Goal: Task Accomplishment & Management: Use online tool/utility

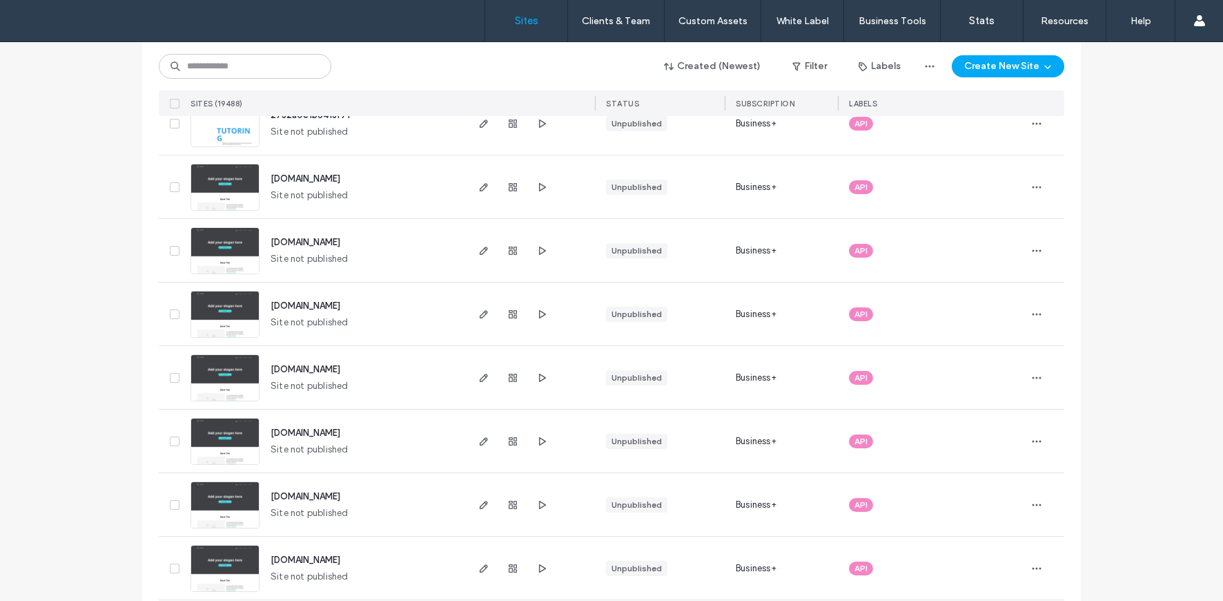
scroll to position [183, 0]
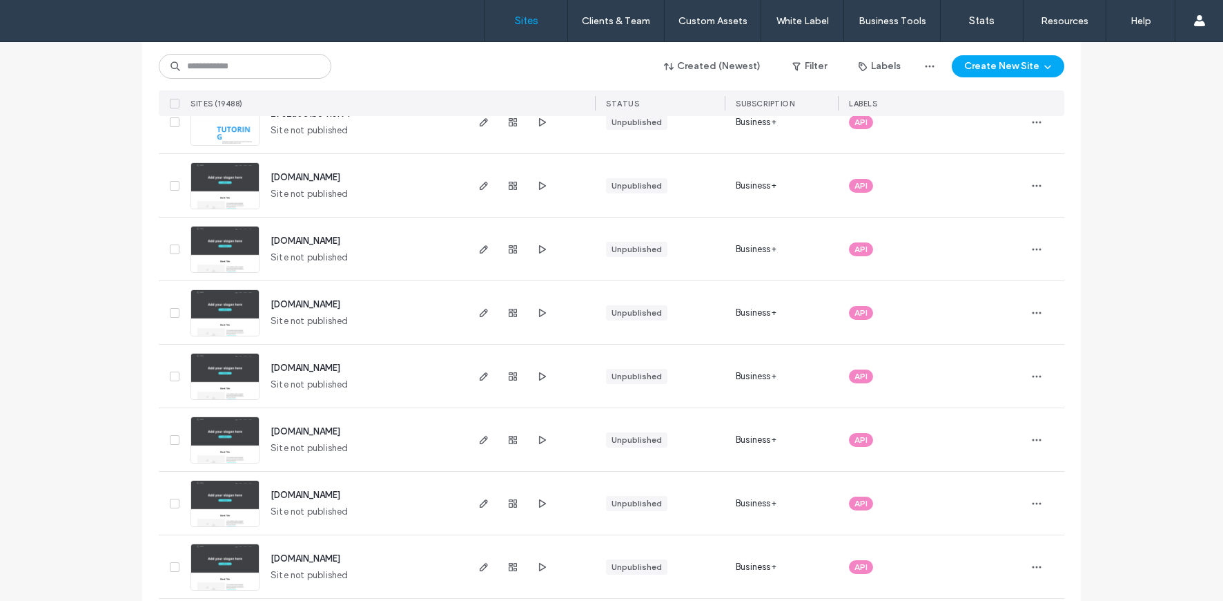
click at [208, 302] on img at bounding box center [225, 337] width 68 height 94
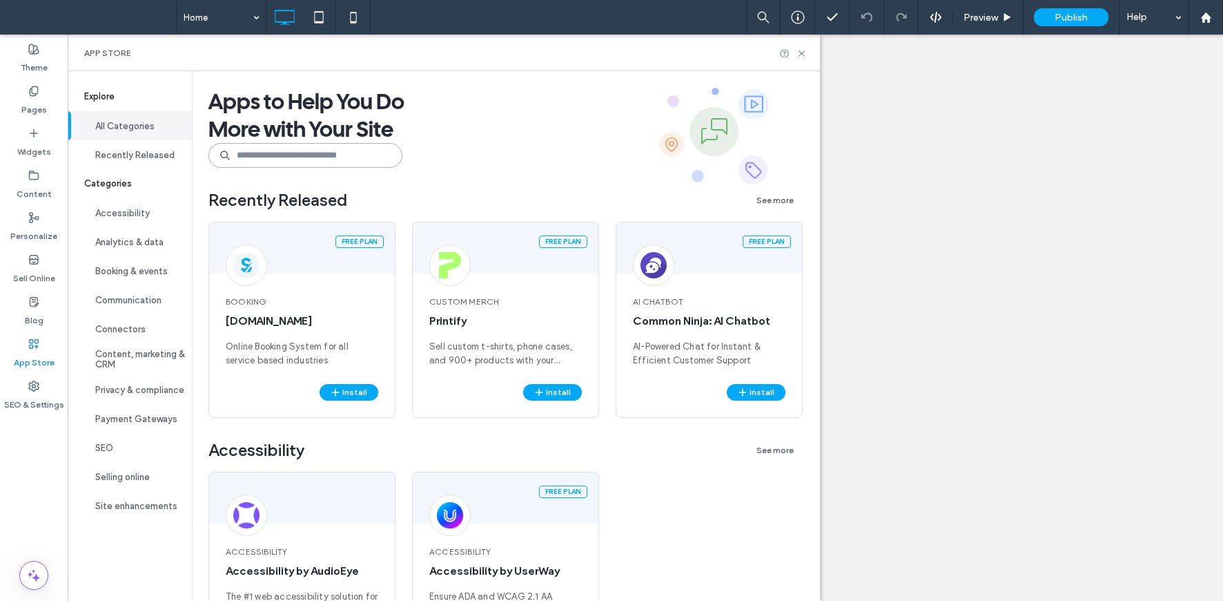
click at [297, 157] on input at bounding box center [305, 155] width 194 height 25
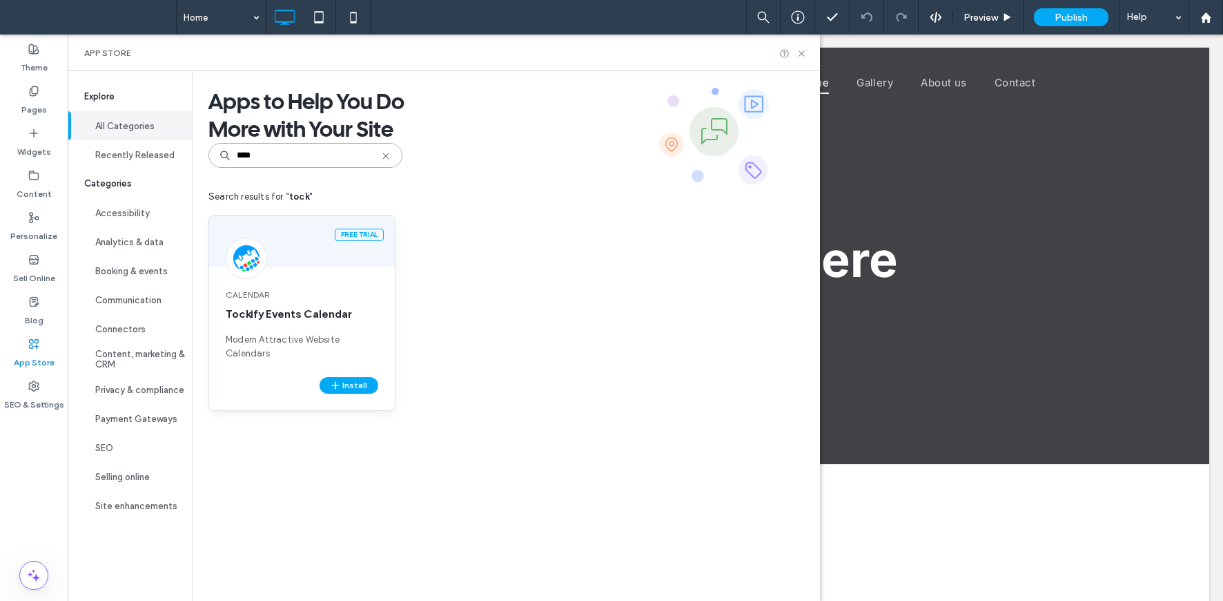
type input "****"
click at [351, 317] on span "Tockify Events Calendar" at bounding box center [302, 314] width 153 height 15
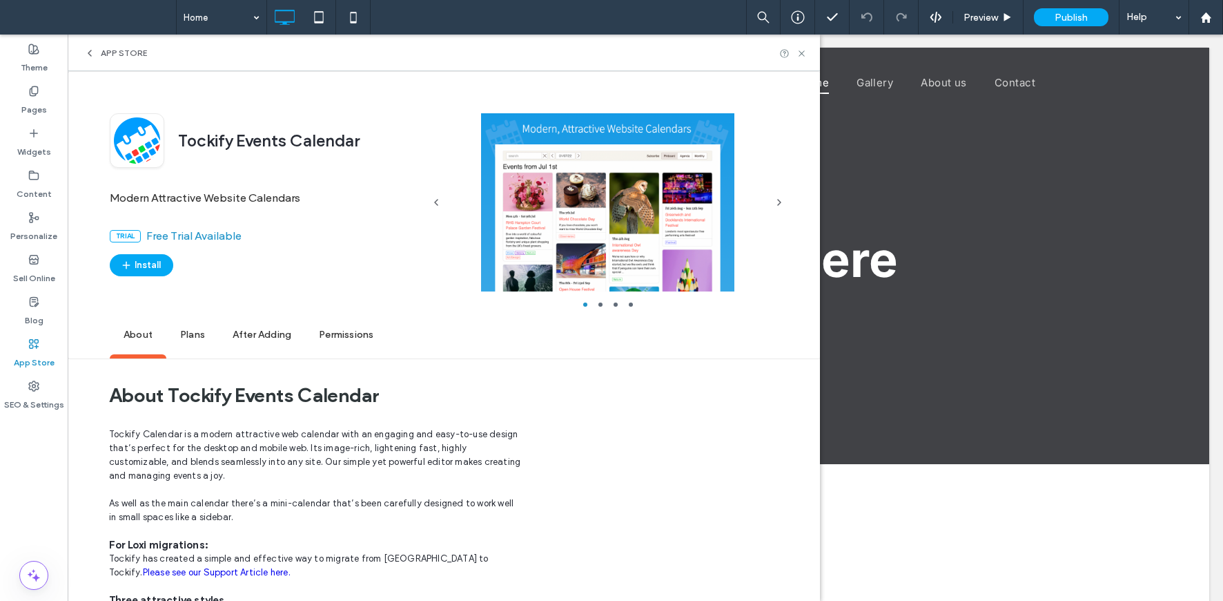
click at [266, 334] on span "After Adding" at bounding box center [262, 335] width 86 height 38
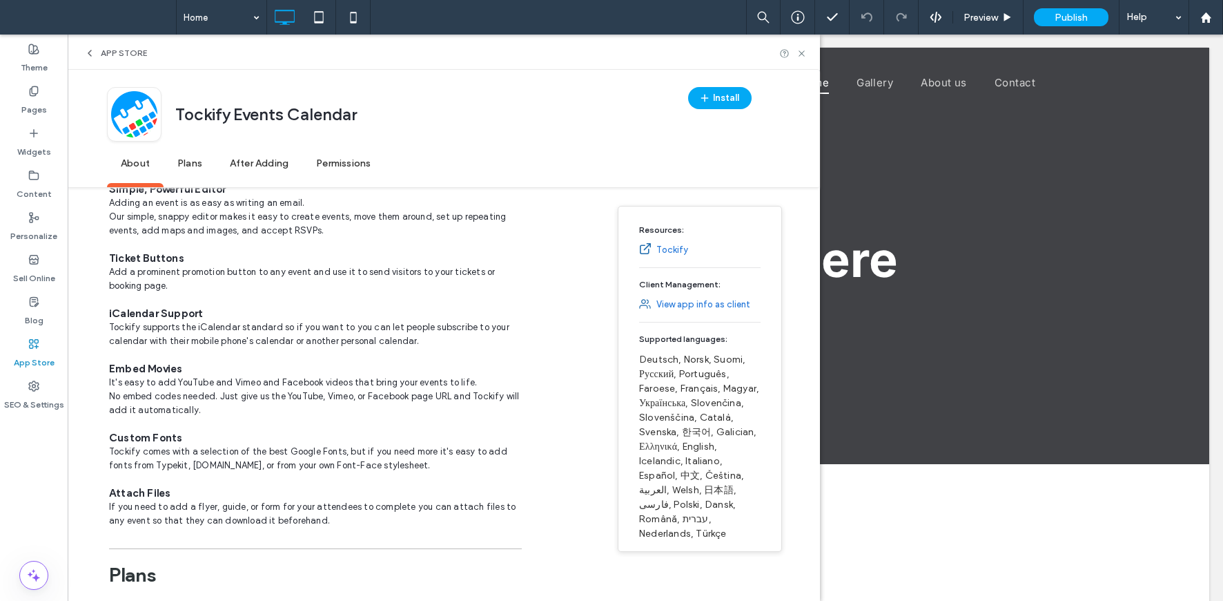
scroll to position [737, 0]
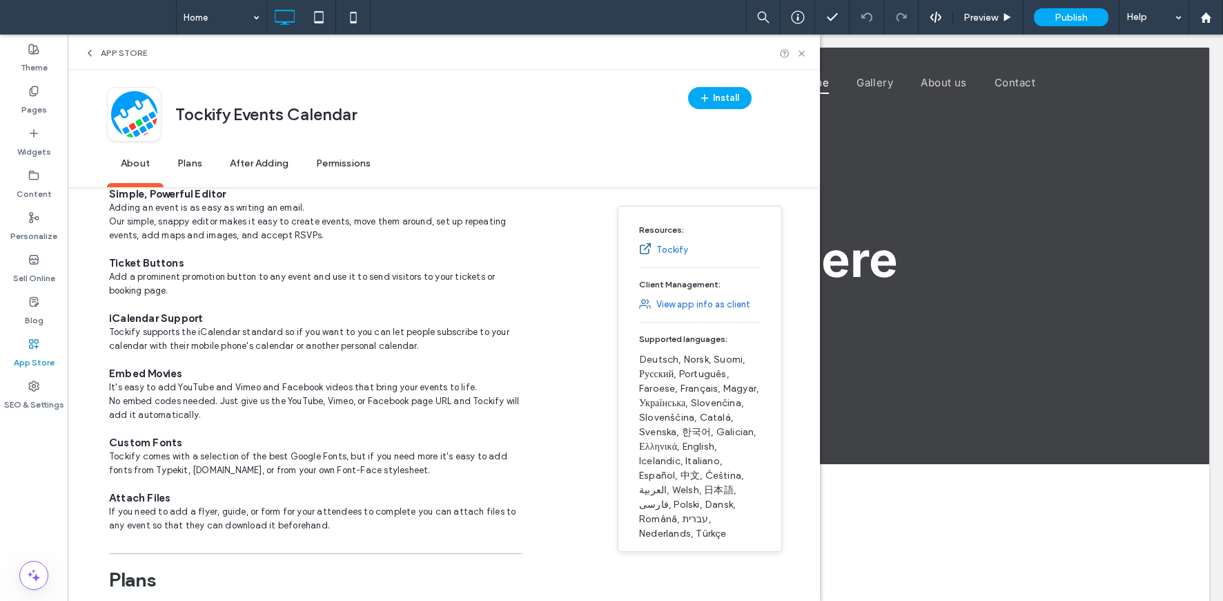
click at [672, 248] on link "Tockify" at bounding box center [673, 250] width 32 height 14
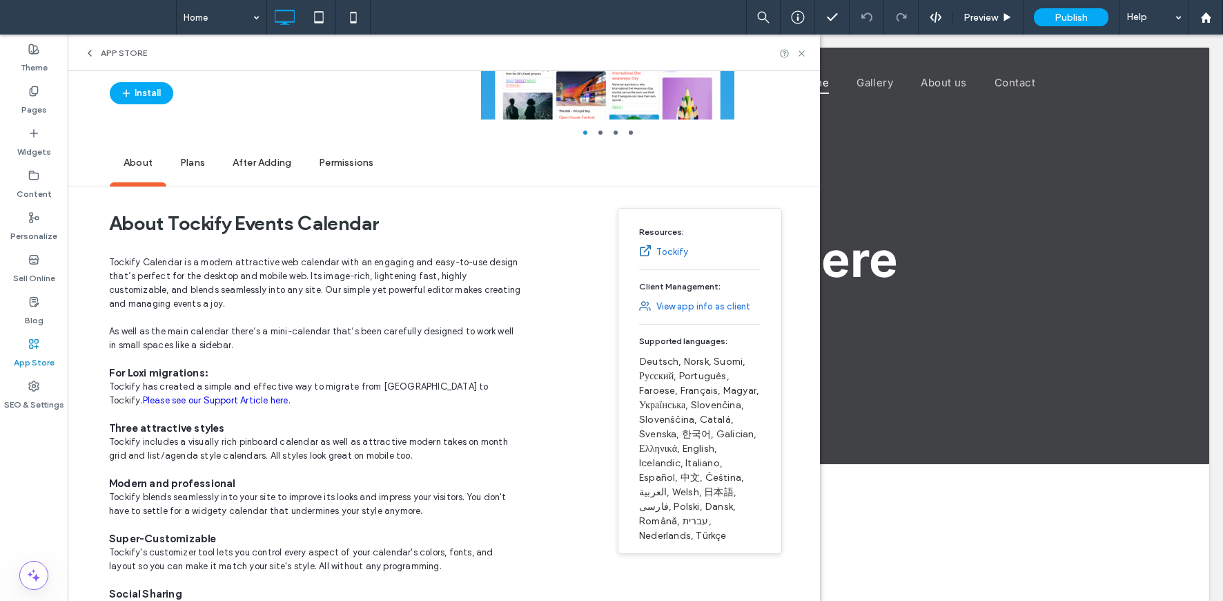
scroll to position [0, 0]
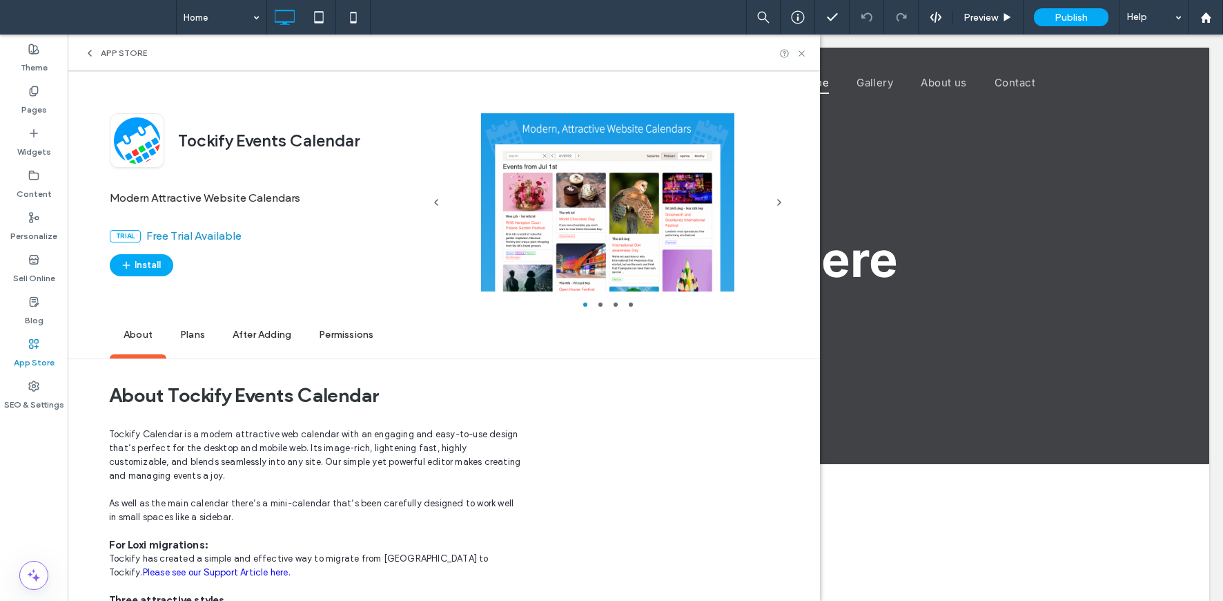
click at [198, 322] on span "Plans" at bounding box center [192, 335] width 52 height 38
click at [787, 50] on use at bounding box center [784, 53] width 8 height 8
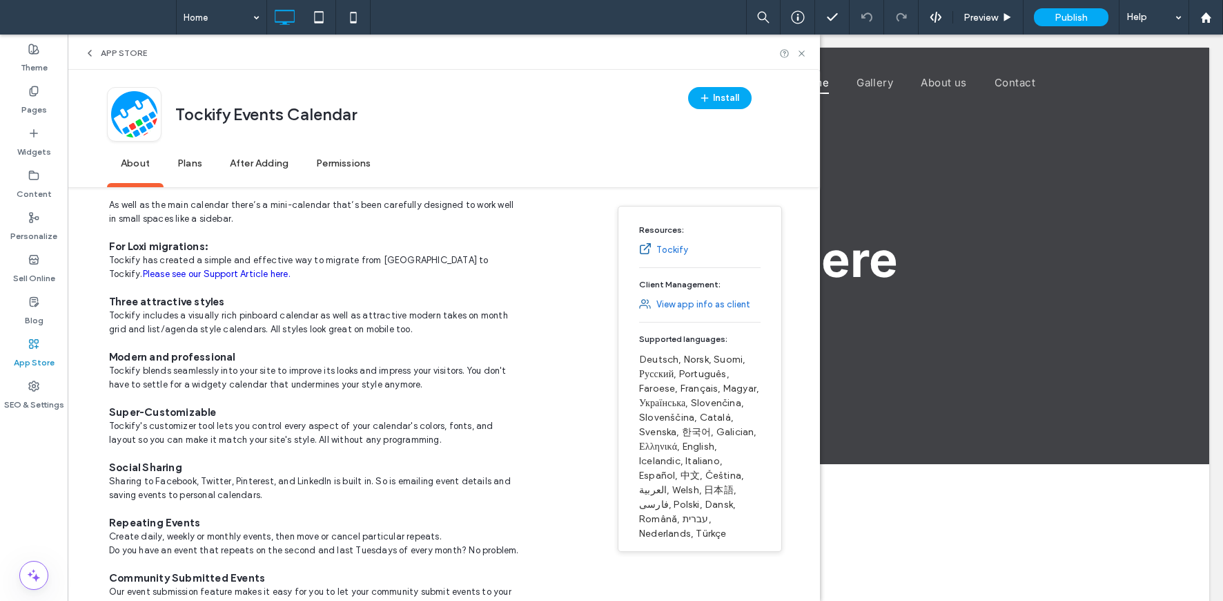
scroll to position [299, 0]
click at [686, 304] on link "View app info as client" at bounding box center [704, 305] width 94 height 14
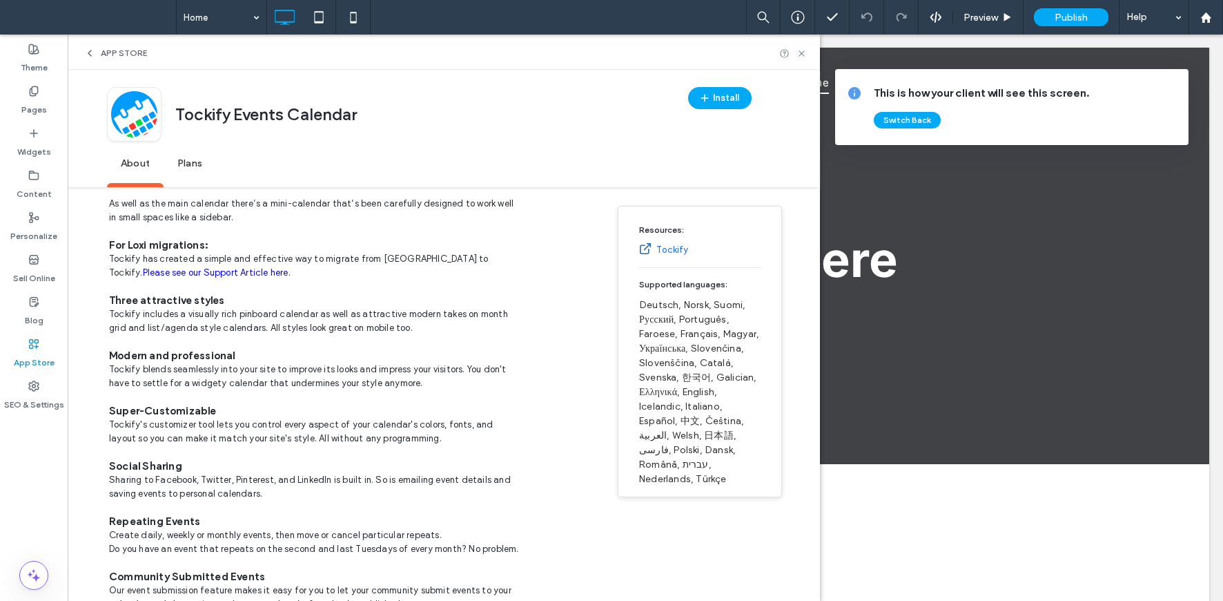
click at [909, 106] on div "This is how your client will see this screen. Switch Back" at bounding box center [1026, 107] width 304 height 43
click at [907, 119] on button "Switch Back" at bounding box center [907, 120] width 67 height 17
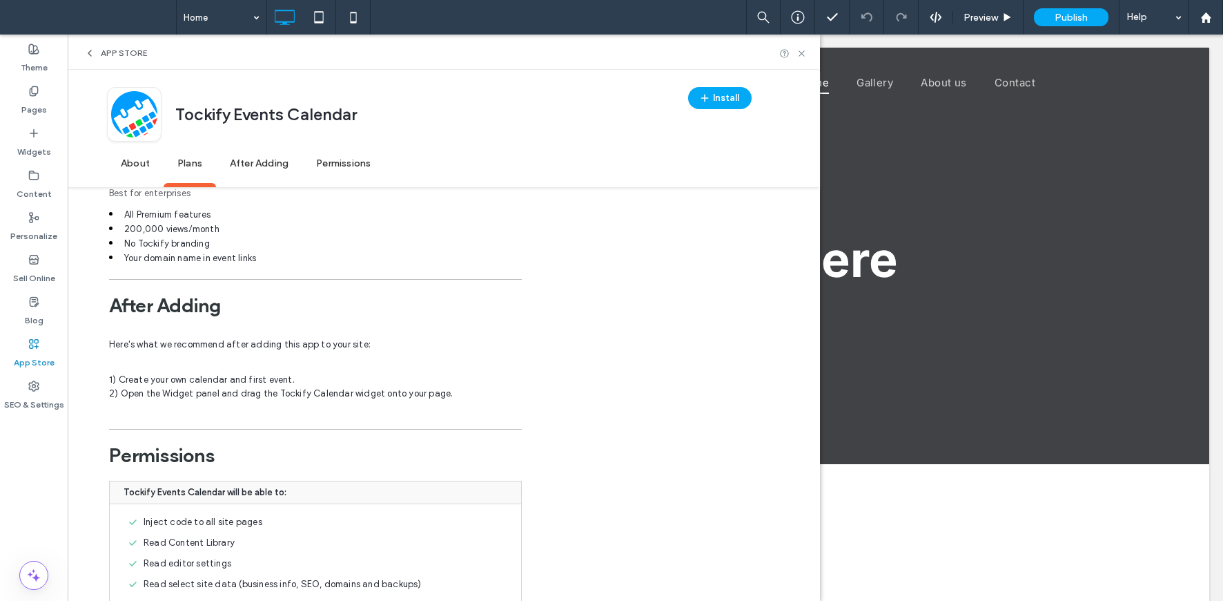
scroll to position [1640, 0]
